Goal: Use online tool/utility: Utilize a website feature to perform a specific function

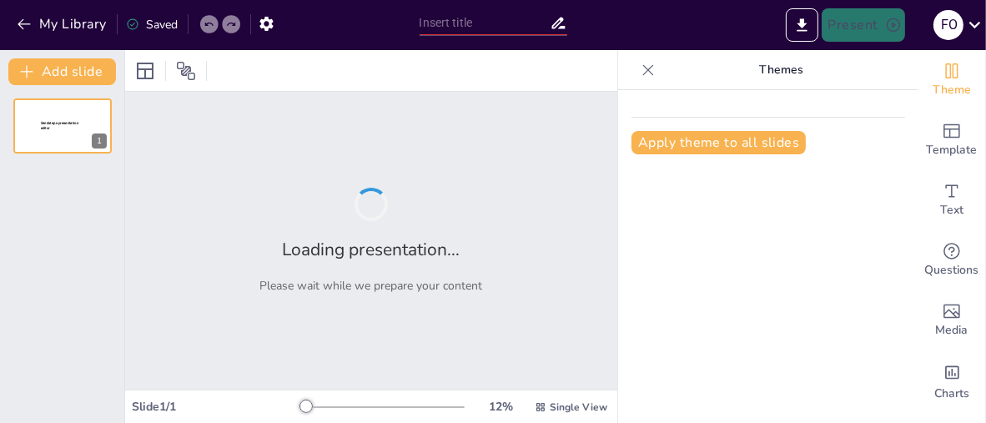
type input "Bolivia y el Cobre — Estrategia Nacional para el Crecimiento Económico"
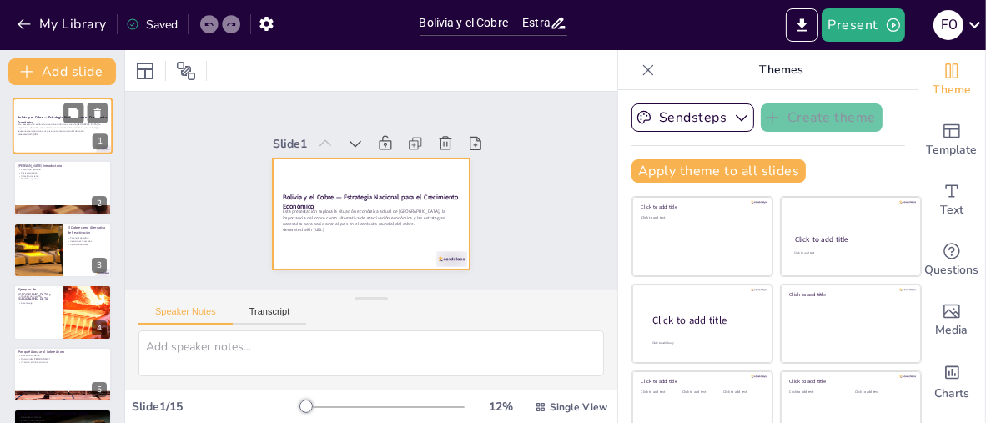
click at [34, 149] on div at bounding box center [63, 126] width 100 height 57
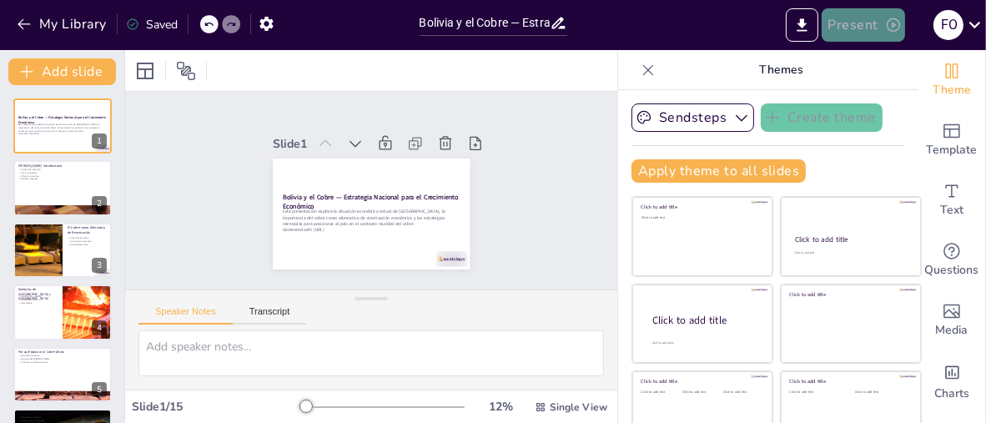
click at [875, 25] on button "Present" at bounding box center [862, 24] width 83 height 33
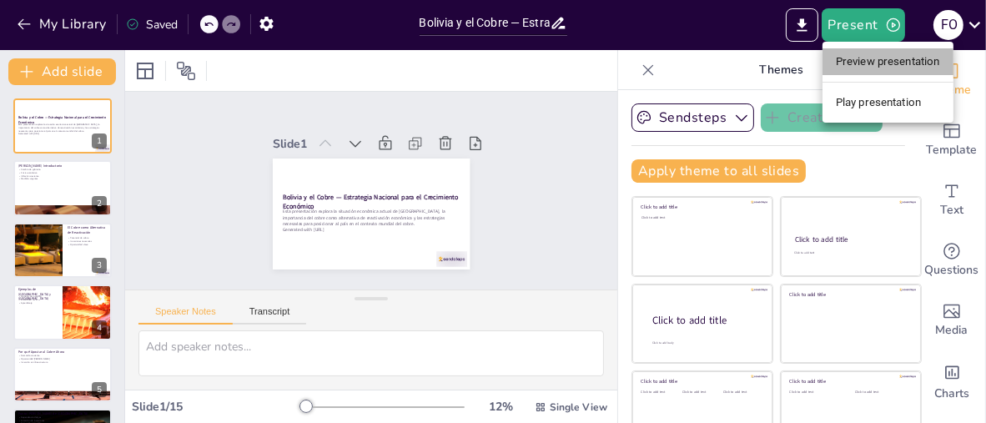
click at [868, 64] on li "Preview presentation" at bounding box center [887, 61] width 131 height 27
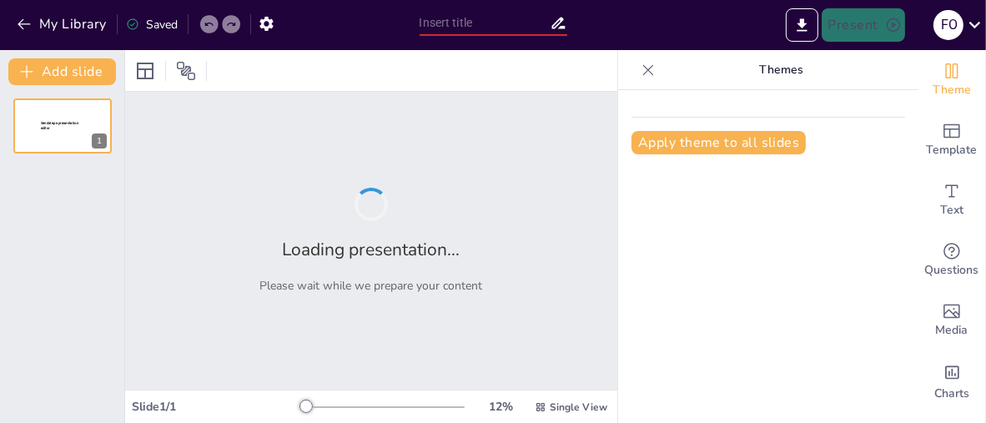
type input "Bolivia y el Cobre — Estrategia Nacional para el Crecimiento Económico"
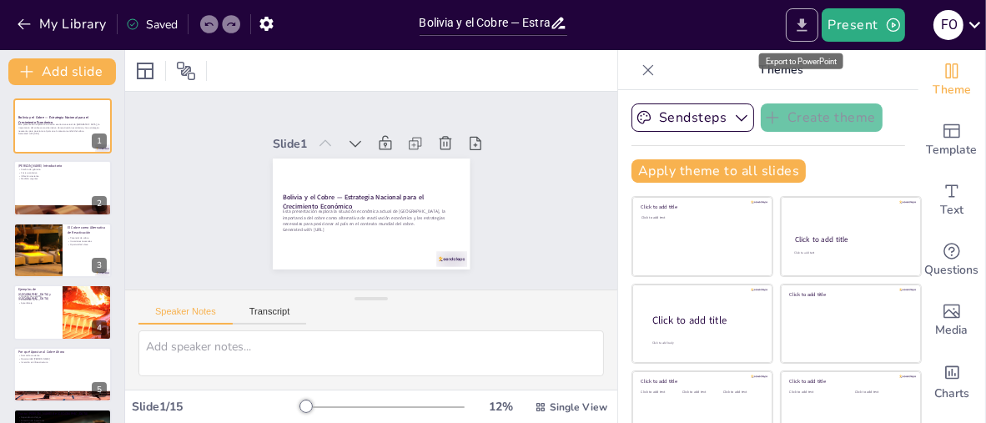
click at [803, 31] on icon "Export to PowerPoint" at bounding box center [802, 26] width 18 height 18
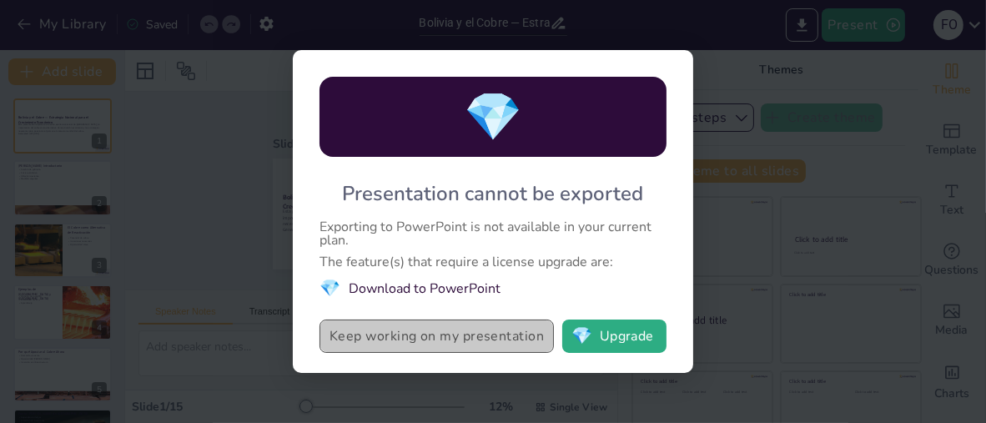
click at [414, 339] on button "Keep working on my presentation" at bounding box center [436, 335] width 234 height 33
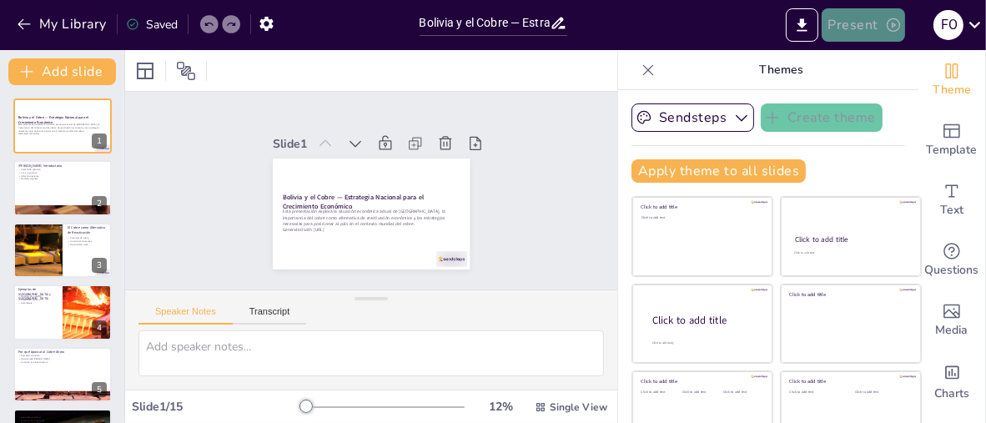
click at [882, 27] on button "Present" at bounding box center [862, 24] width 83 height 33
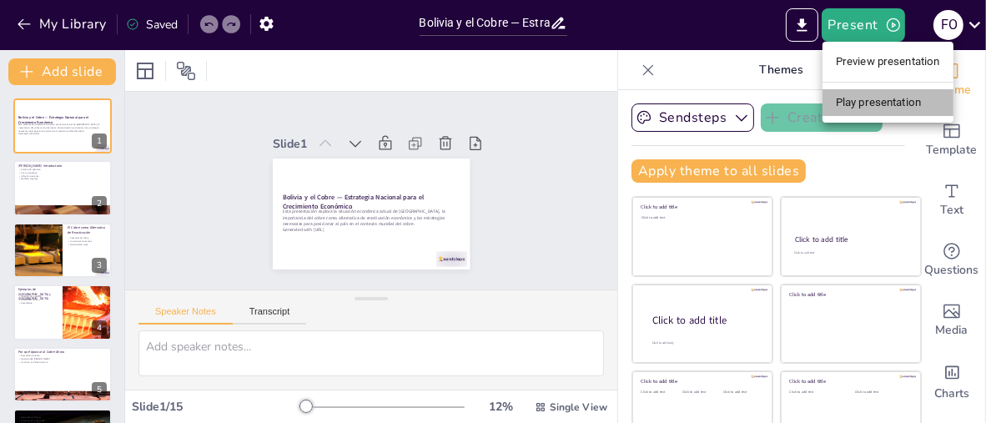
click at [883, 100] on li "Play presentation" at bounding box center [887, 102] width 131 height 27
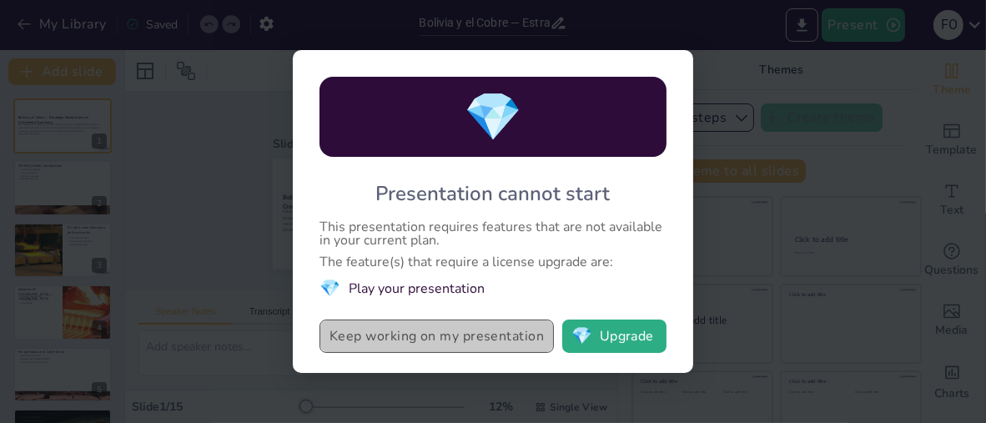
click at [463, 344] on button "Keep working on my presentation" at bounding box center [436, 335] width 234 height 33
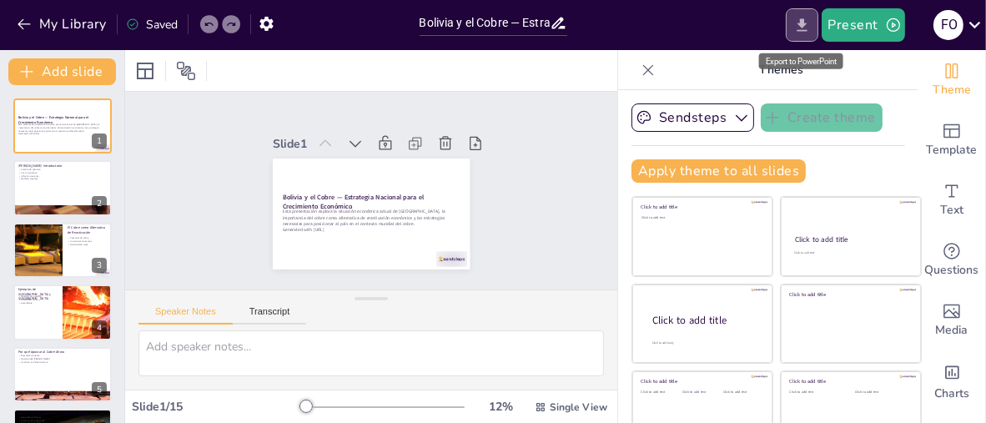
click at [793, 24] on button "Export to PowerPoint" at bounding box center [802, 24] width 33 height 33
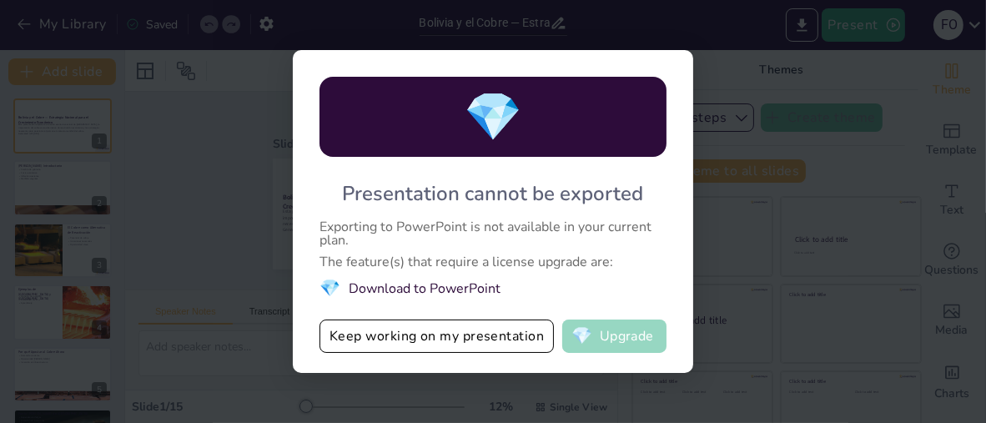
click at [605, 329] on button "💎 Upgrade" at bounding box center [614, 335] width 104 height 33
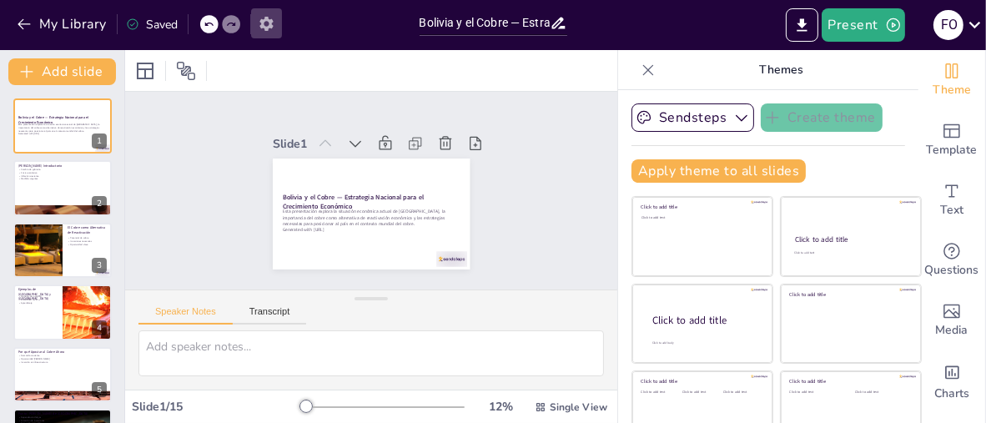
click at [260, 26] on icon "button" at bounding box center [265, 24] width 13 height 14
